Goal: Check status: Check status

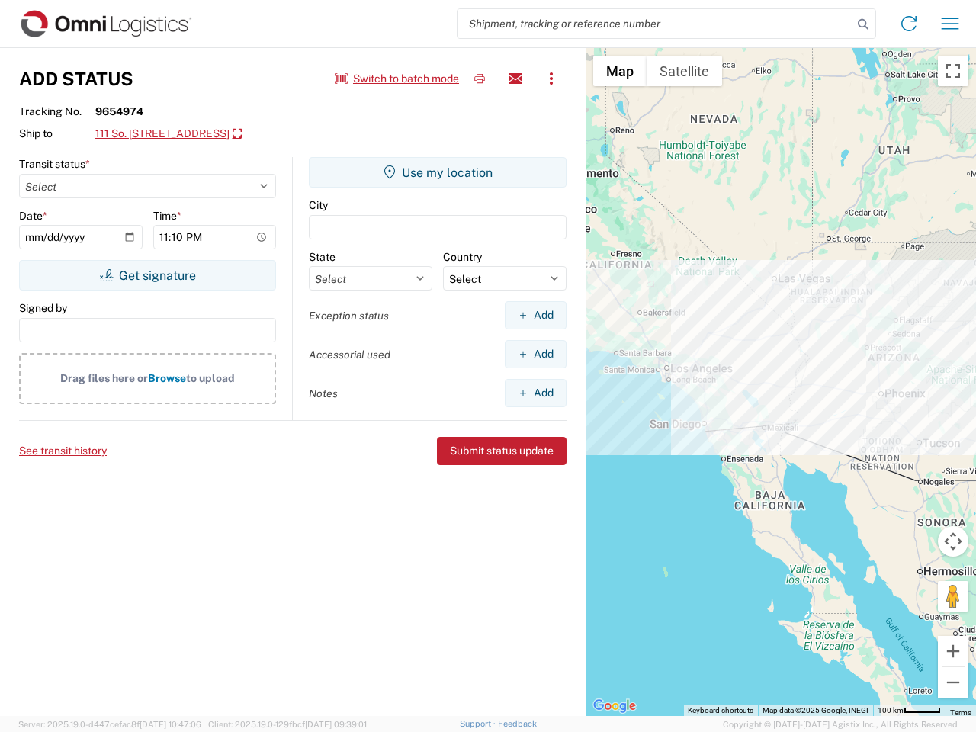
click at [655, 24] on input "search" at bounding box center [654, 23] width 395 height 29
click at [863, 24] on icon at bounding box center [862, 24] width 21 height 21
click at [908, 24] on icon at bounding box center [908, 23] width 24 height 24
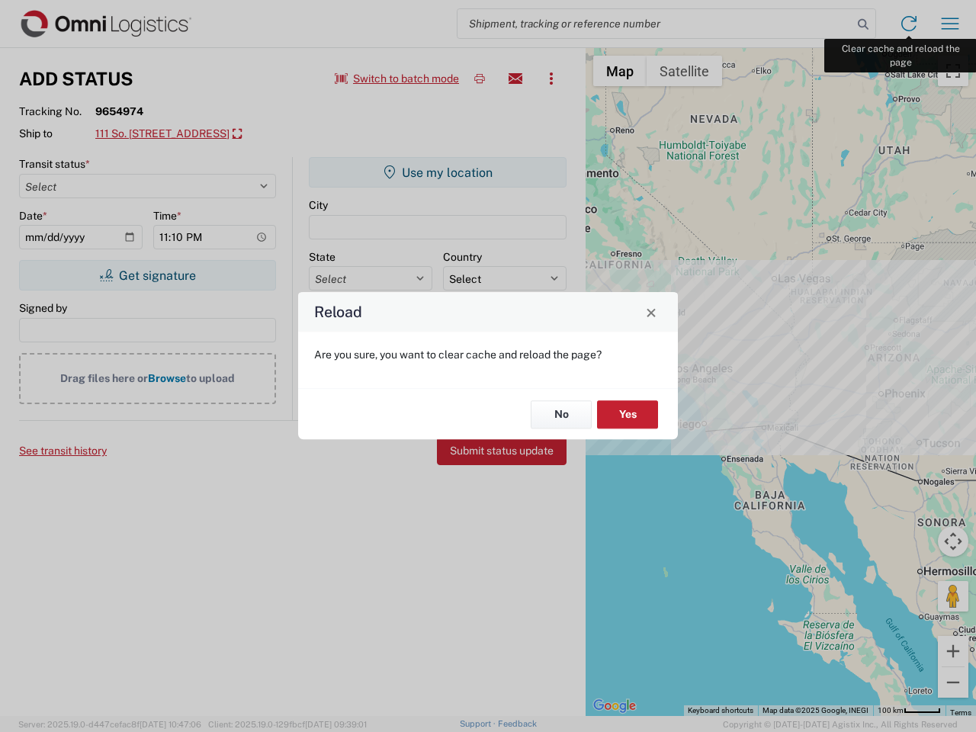
click at [950, 24] on div "Reload Are you sure, you want to clear cache and reload the page? No Yes" at bounding box center [488, 366] width 976 height 732
click at [397, 79] on div "Reload Are you sure, you want to clear cache and reload the page? No Yes" at bounding box center [488, 366] width 976 height 732
click at [479, 79] on div "Reload Are you sure, you want to clear cache and reload the page? No Yes" at bounding box center [488, 366] width 976 height 732
click at [515, 79] on div "Reload Are you sure, you want to clear cache and reload the page? No Yes" at bounding box center [488, 366] width 976 height 732
click at [551, 79] on div "Reload Are you sure, you want to clear cache and reload the page? No Yes" at bounding box center [488, 366] width 976 height 732
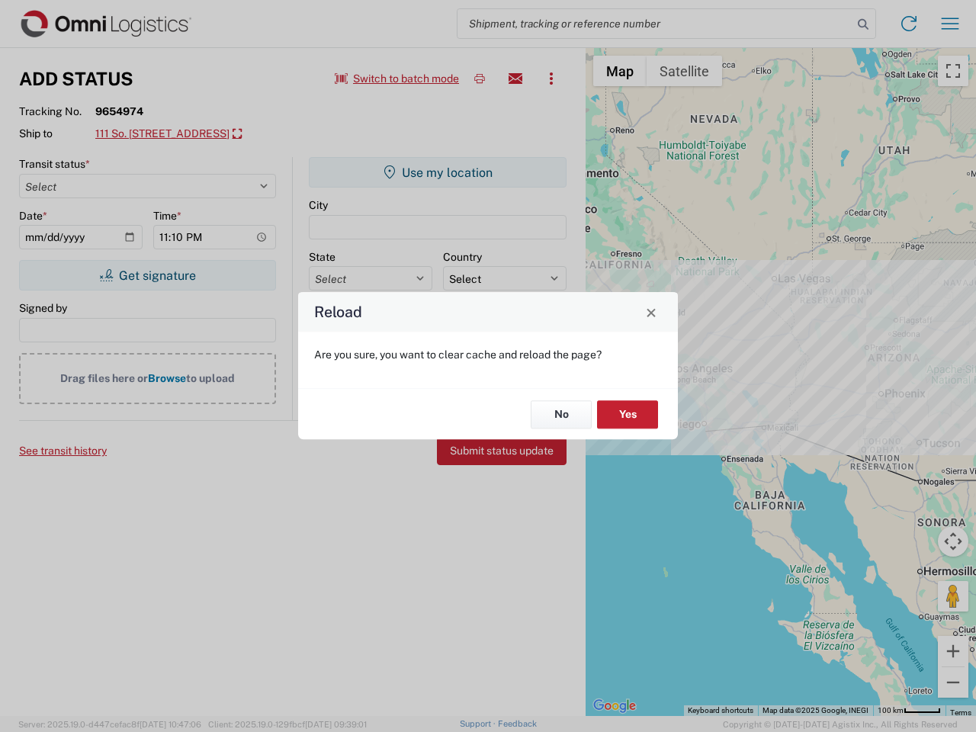
click at [195, 134] on div "Reload Are you sure, you want to clear cache and reload the page? No Yes" at bounding box center [488, 366] width 976 height 732
click at [147, 275] on div "Reload Are you sure, you want to clear cache and reload the page? No Yes" at bounding box center [488, 366] width 976 height 732
